Goal: Task Accomplishment & Management: Manage account settings

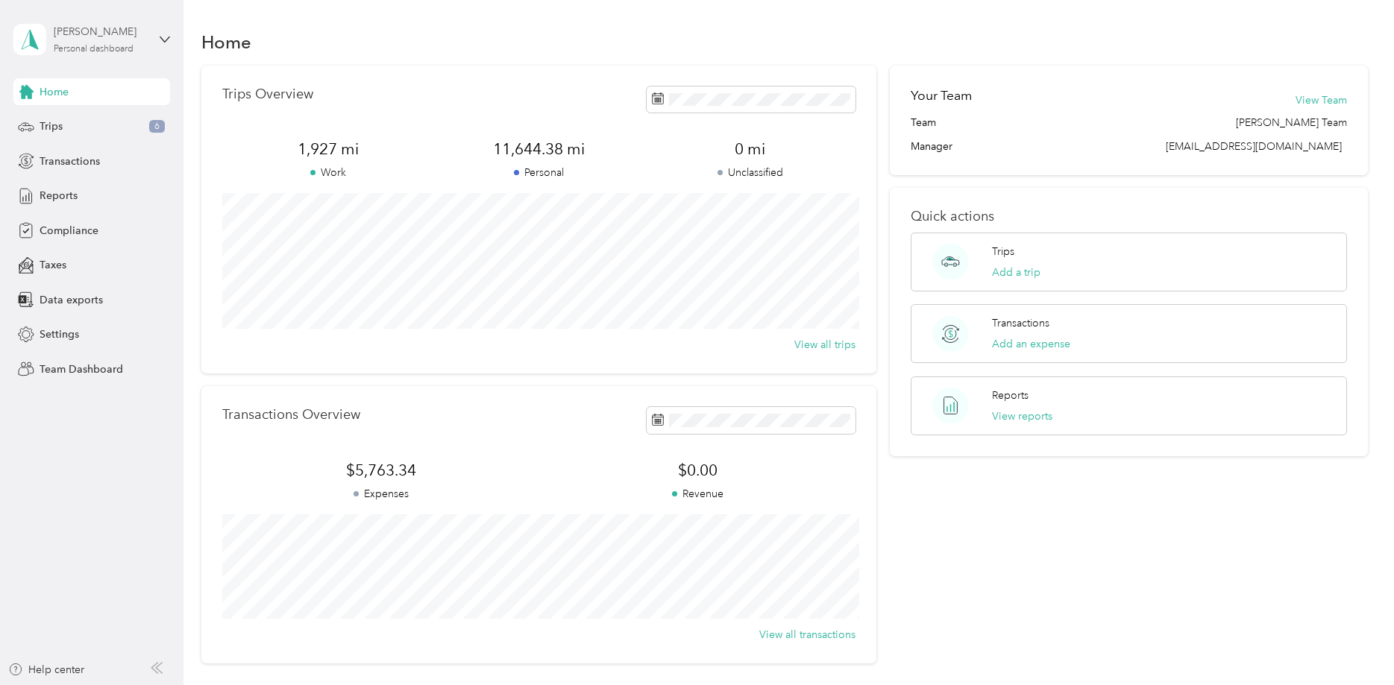
click at [76, 41] on div "[PERSON_NAME] Personal dashboard" at bounding box center [100, 39] width 93 height 30
click at [75, 125] on div "Team dashboard" at bounding box center [66, 123] width 80 height 16
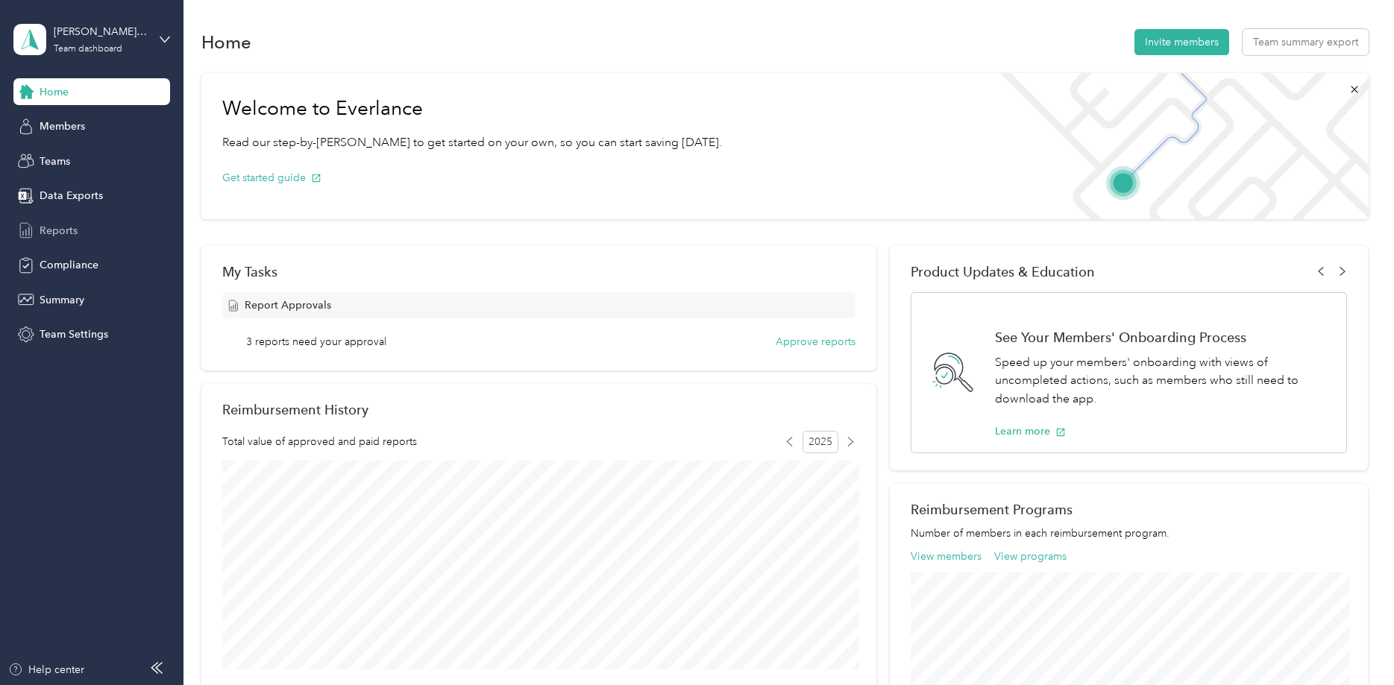
click at [49, 228] on span "Reports" at bounding box center [59, 231] width 38 height 16
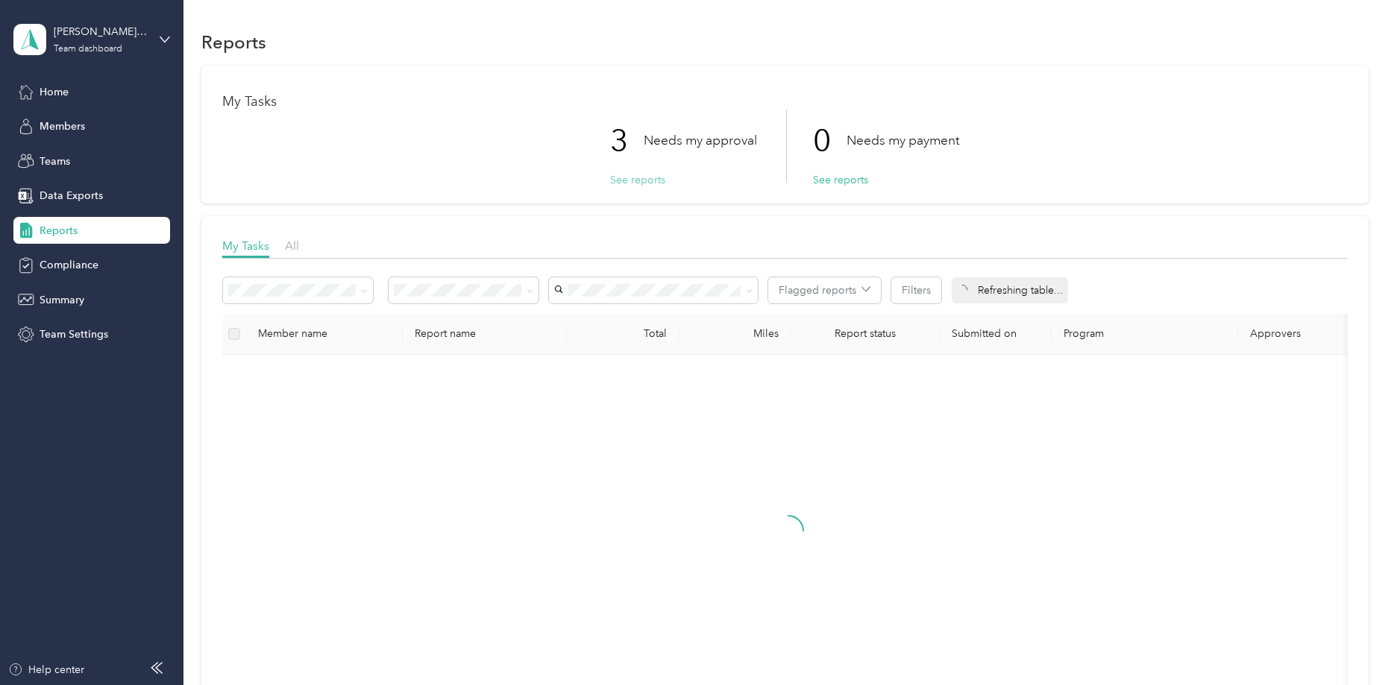
click at [635, 180] on button "See reports" at bounding box center [637, 180] width 55 height 16
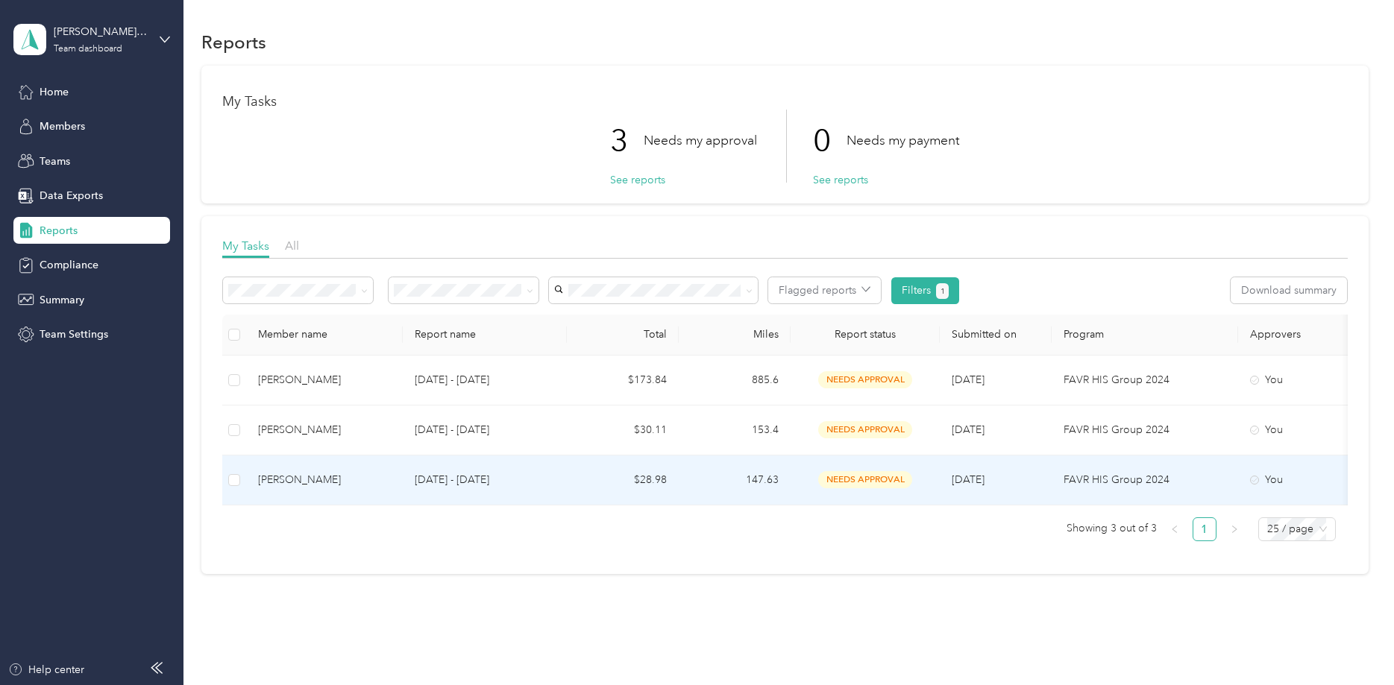
click at [864, 477] on span "needs approval" at bounding box center [865, 479] width 94 height 17
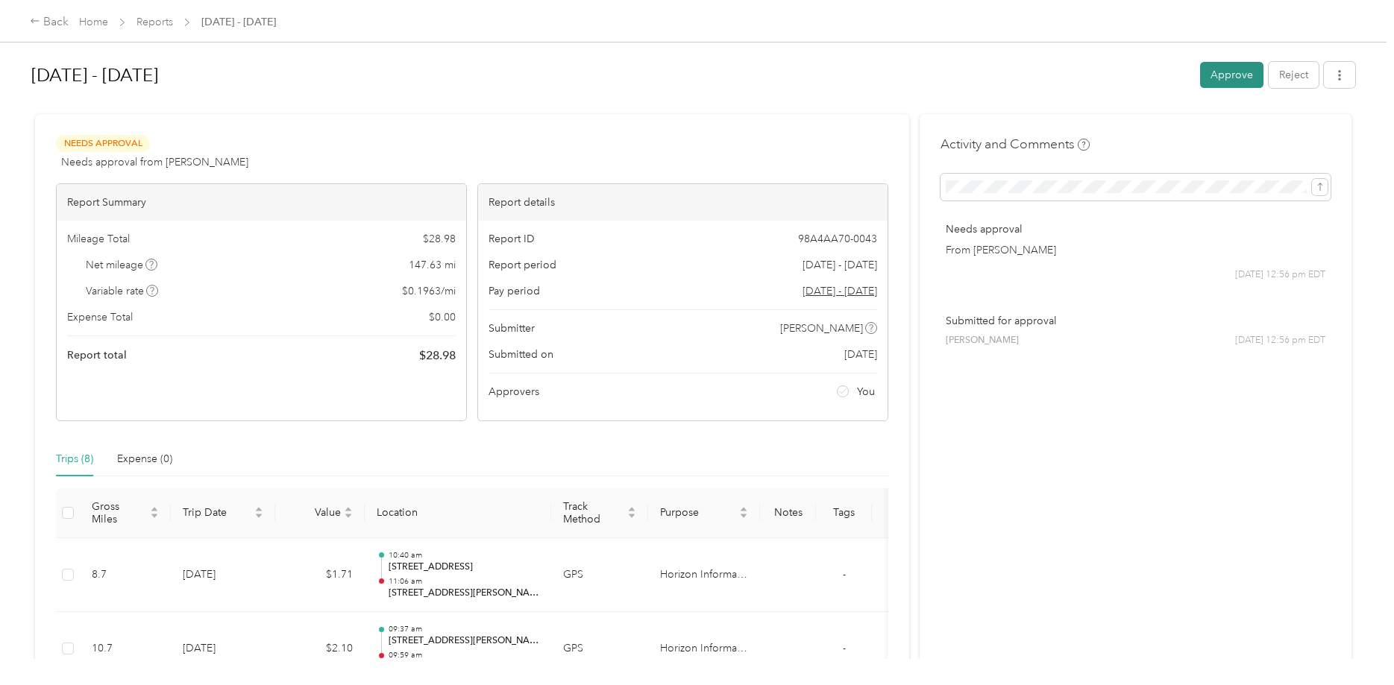
click at [1218, 73] on button "Approve" at bounding box center [1231, 75] width 63 height 26
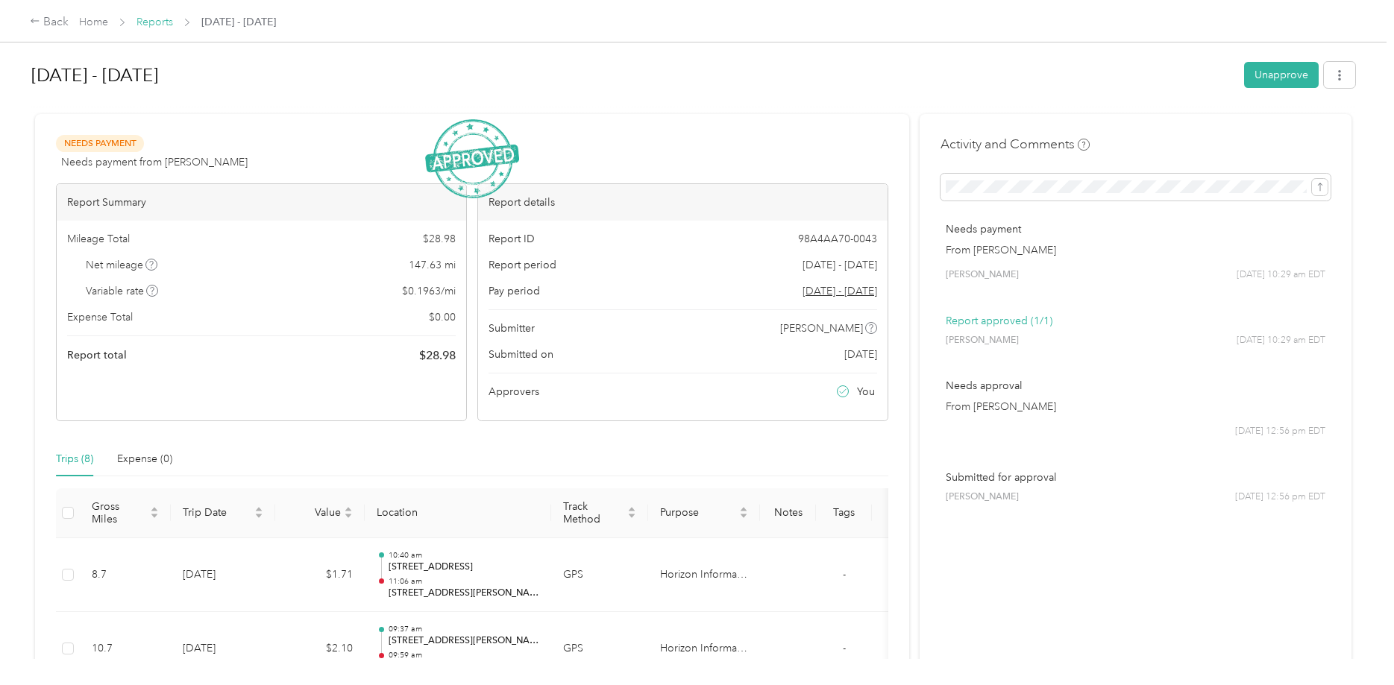
click at [145, 19] on link "Reports" at bounding box center [154, 22] width 37 height 13
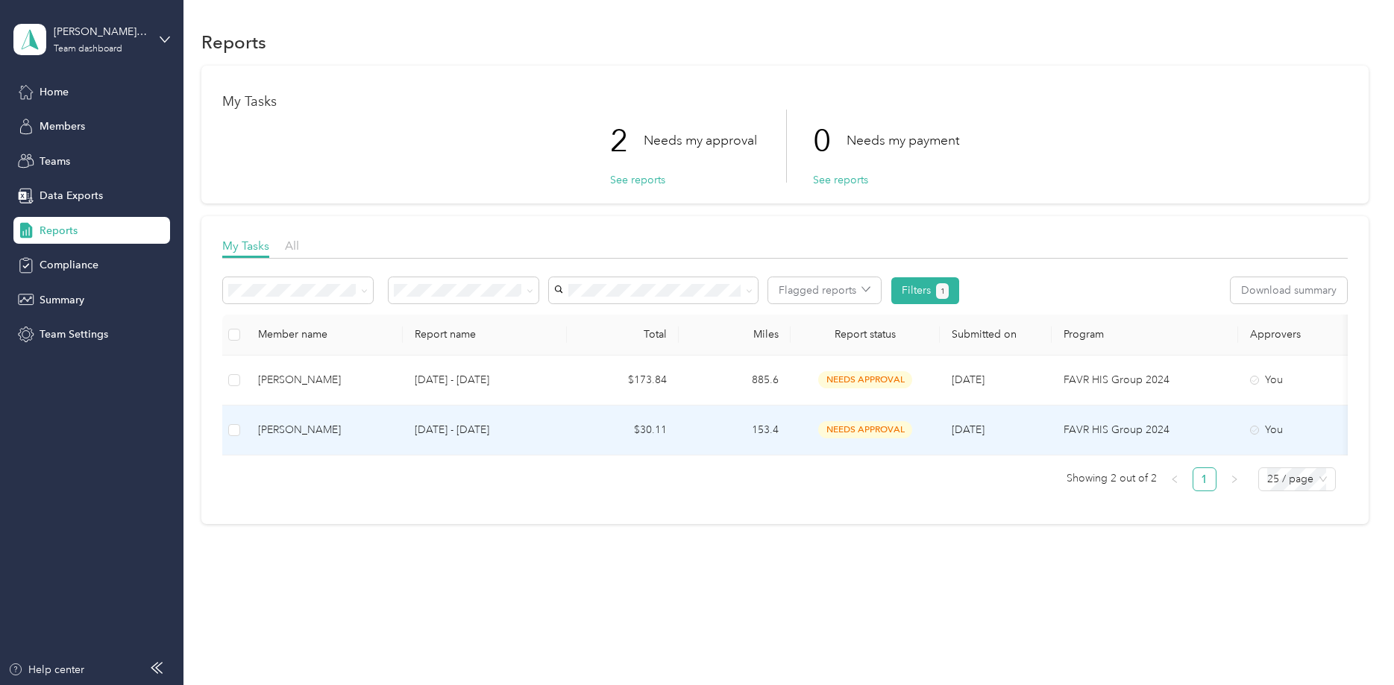
click at [854, 435] on span "needs approval" at bounding box center [865, 429] width 94 height 17
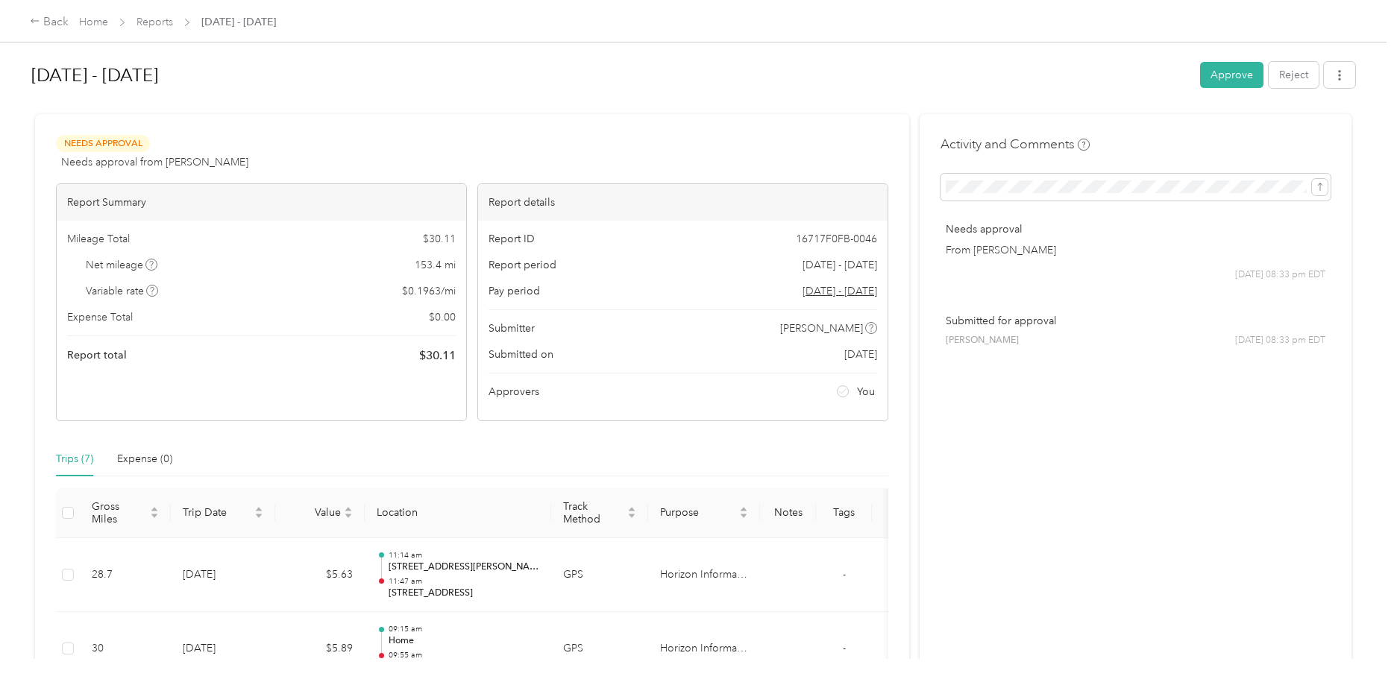
scroll to position [456, 0]
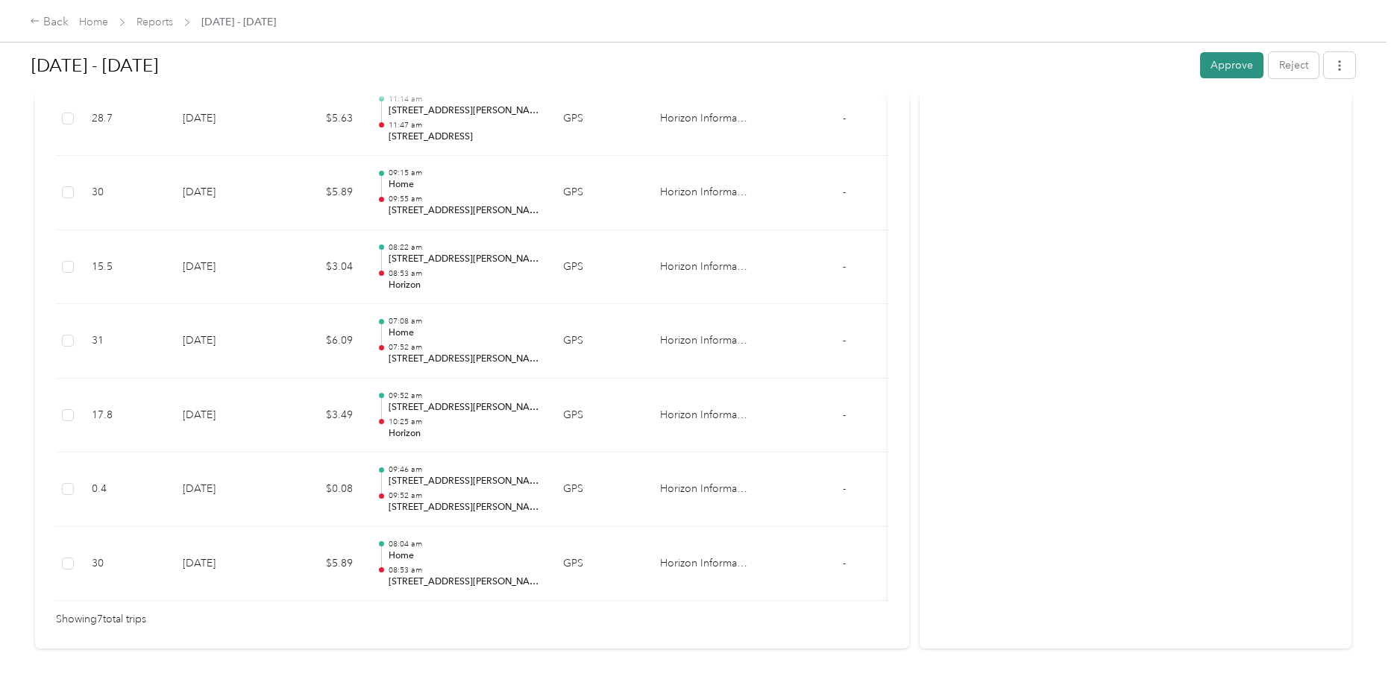
click at [1217, 64] on button "Approve" at bounding box center [1231, 65] width 63 height 26
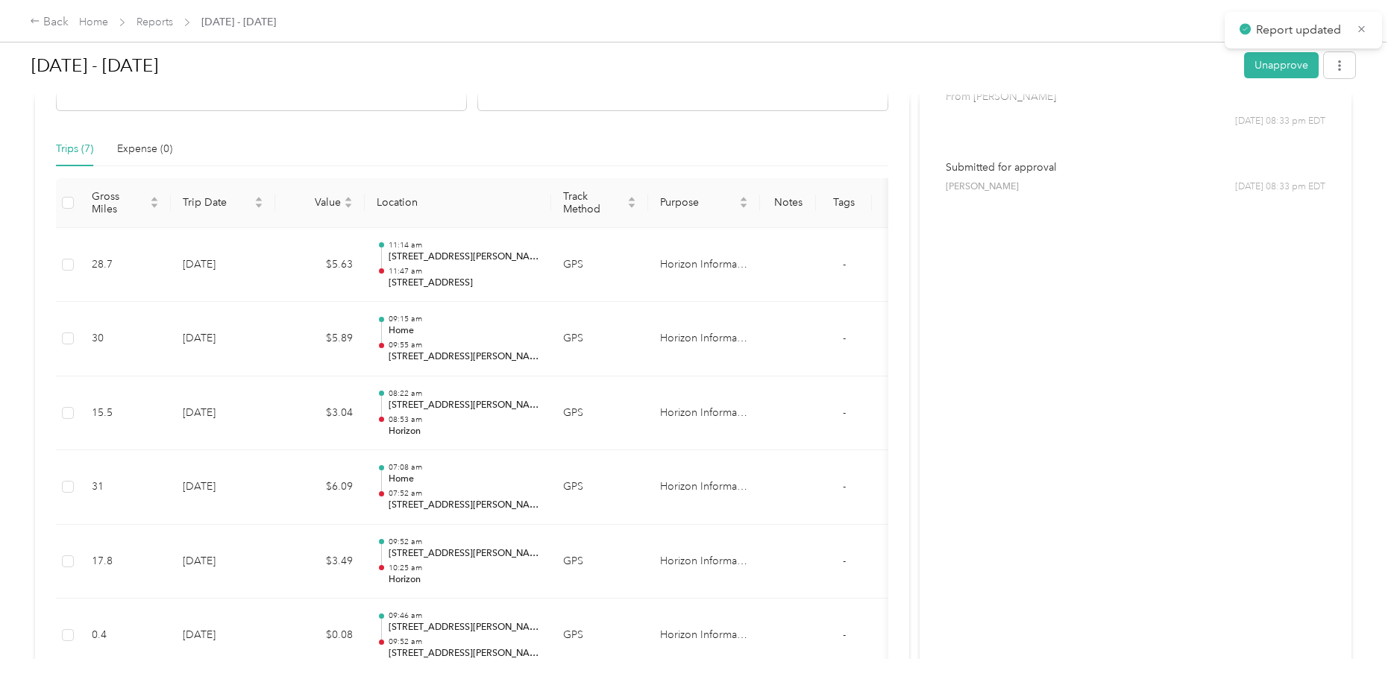
scroll to position [304, 0]
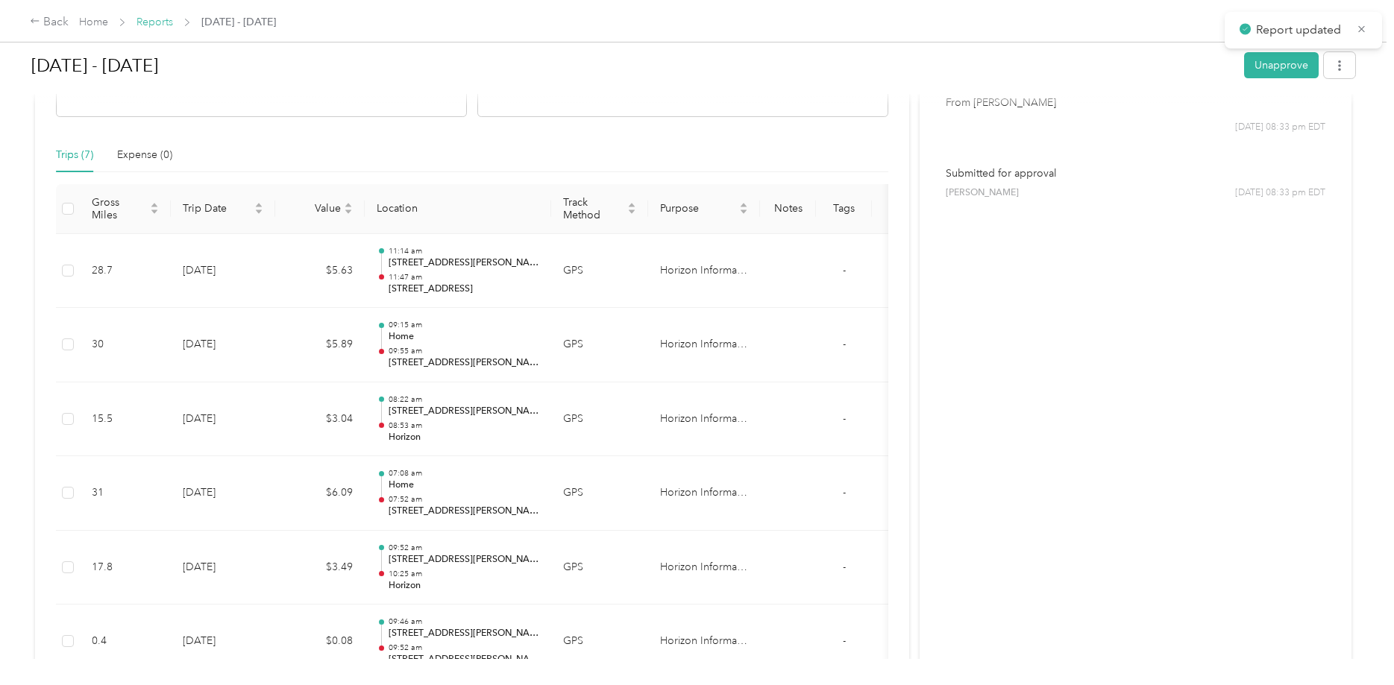
click at [167, 20] on link "Reports" at bounding box center [154, 22] width 37 height 13
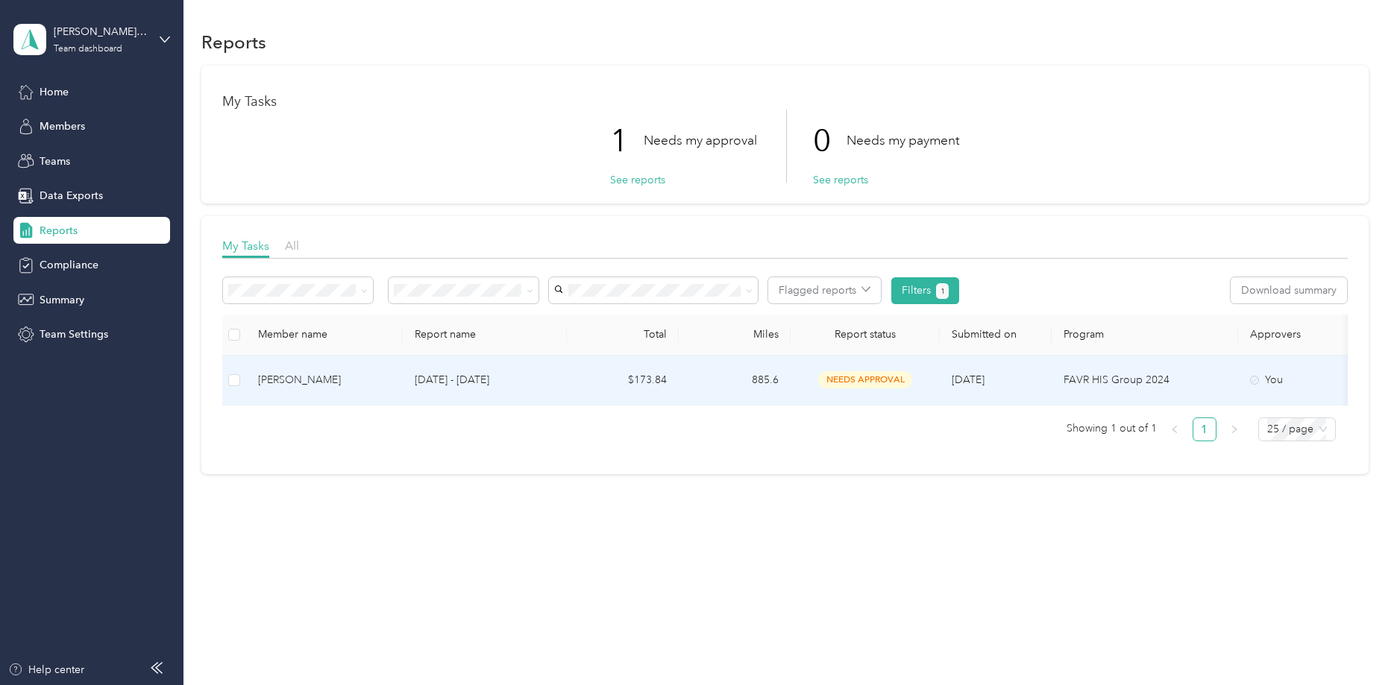
click at [849, 380] on span "needs approval" at bounding box center [865, 379] width 94 height 17
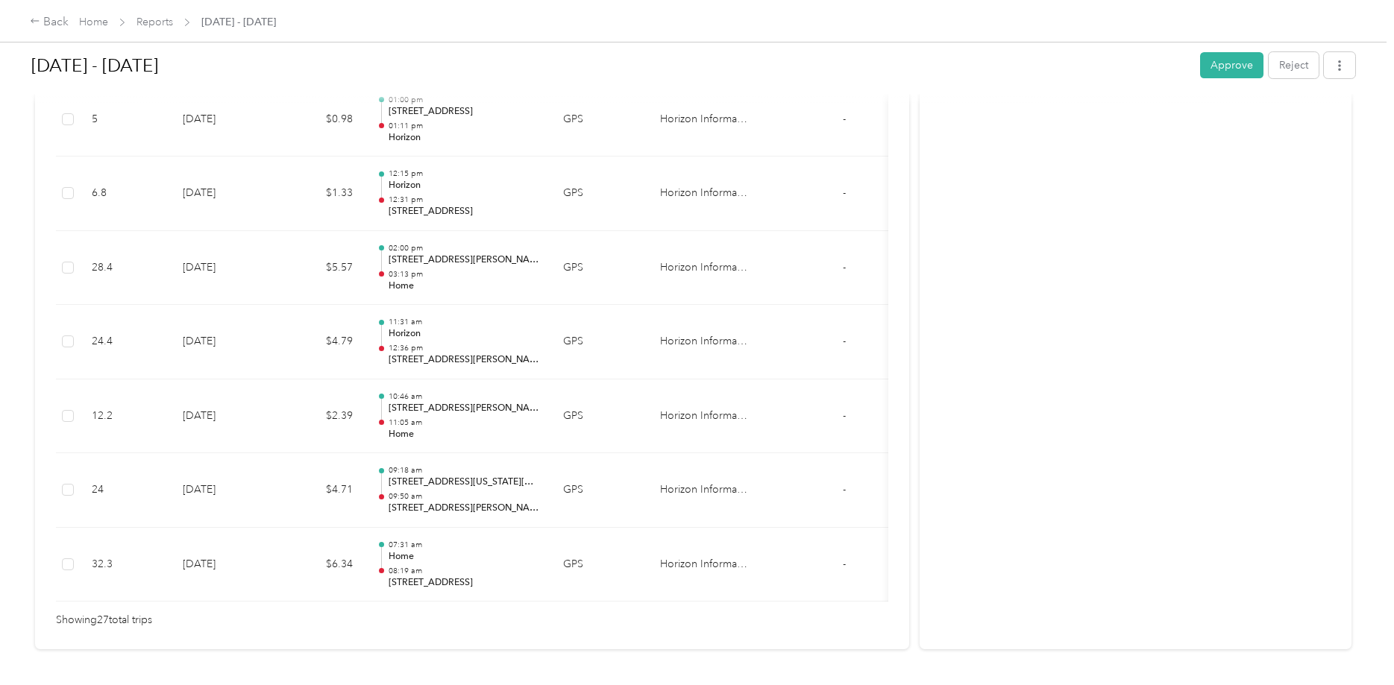
scroll to position [2019, 0]
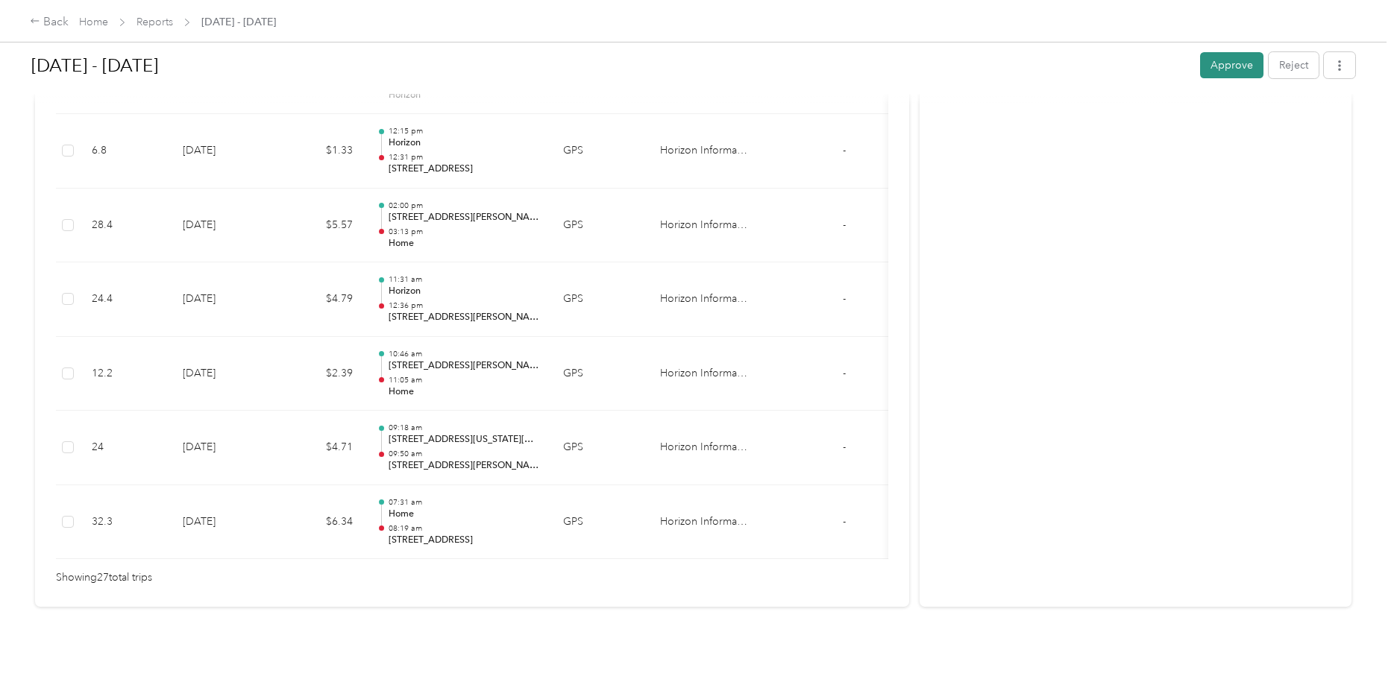
click at [1222, 64] on button "Approve" at bounding box center [1231, 65] width 63 height 26
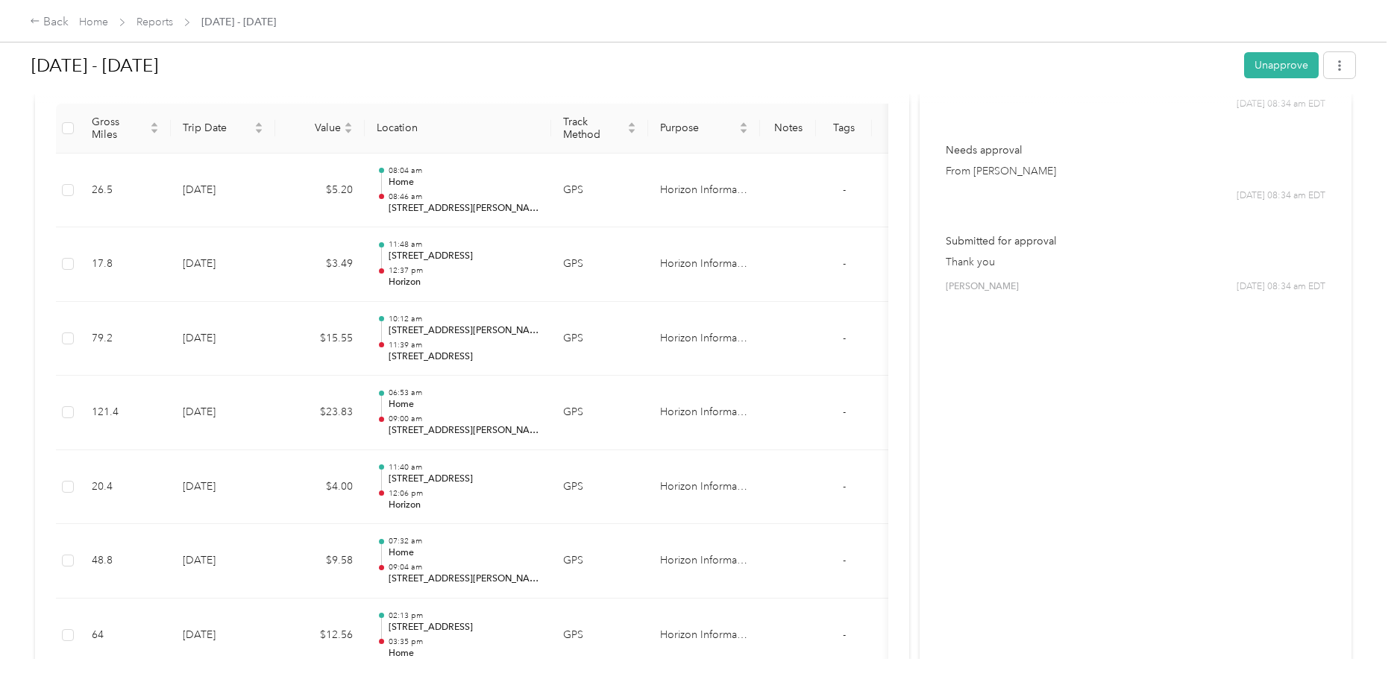
scroll to position [0, 0]
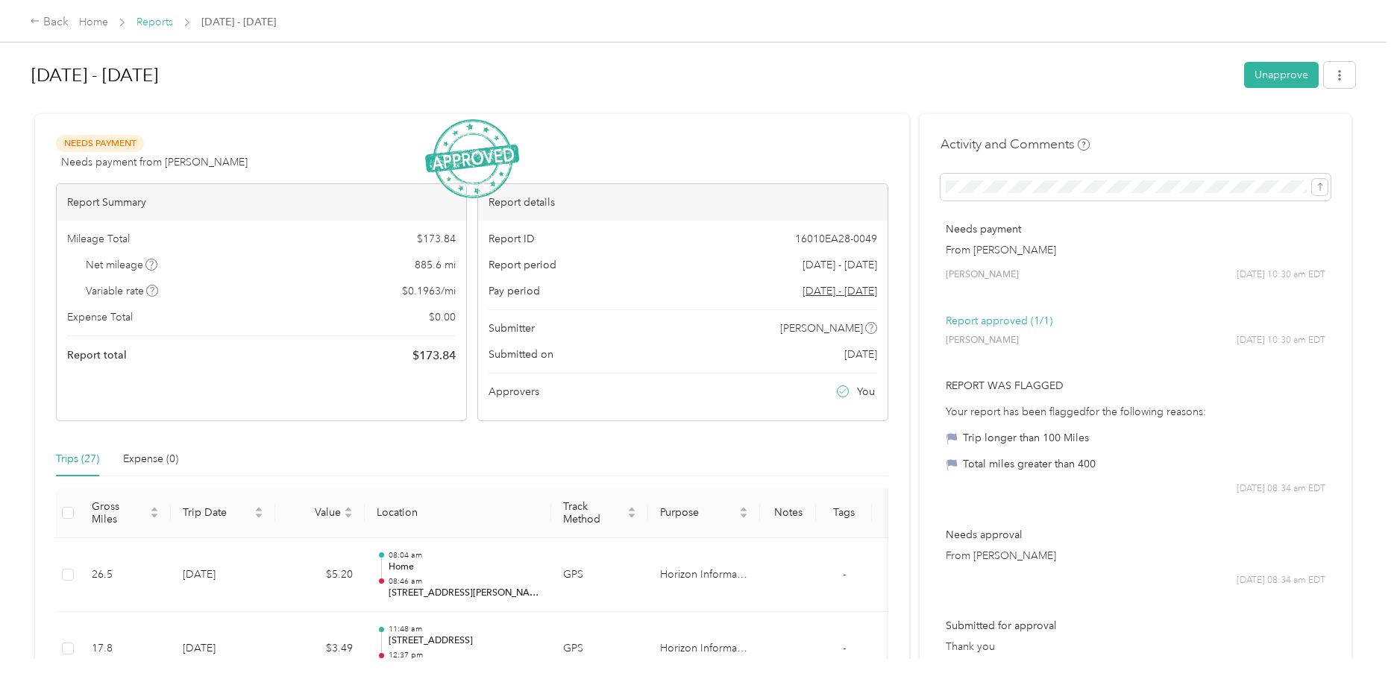
click at [165, 25] on link "Reports" at bounding box center [154, 22] width 37 height 13
